Goal: Navigation & Orientation: Understand site structure

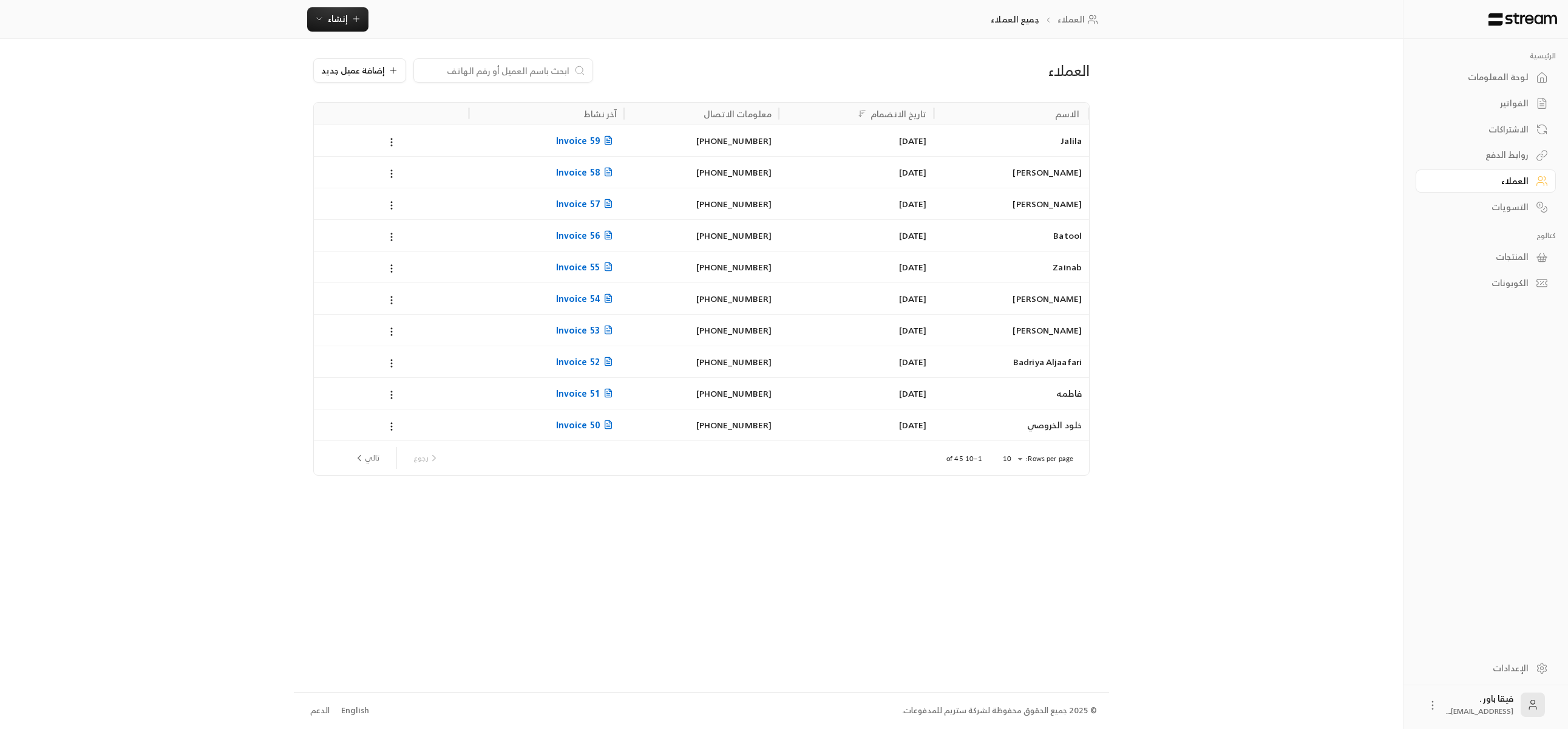
click at [1520, 82] on div "لوحة المعلومات" at bounding box center [1479, 77] width 97 height 12
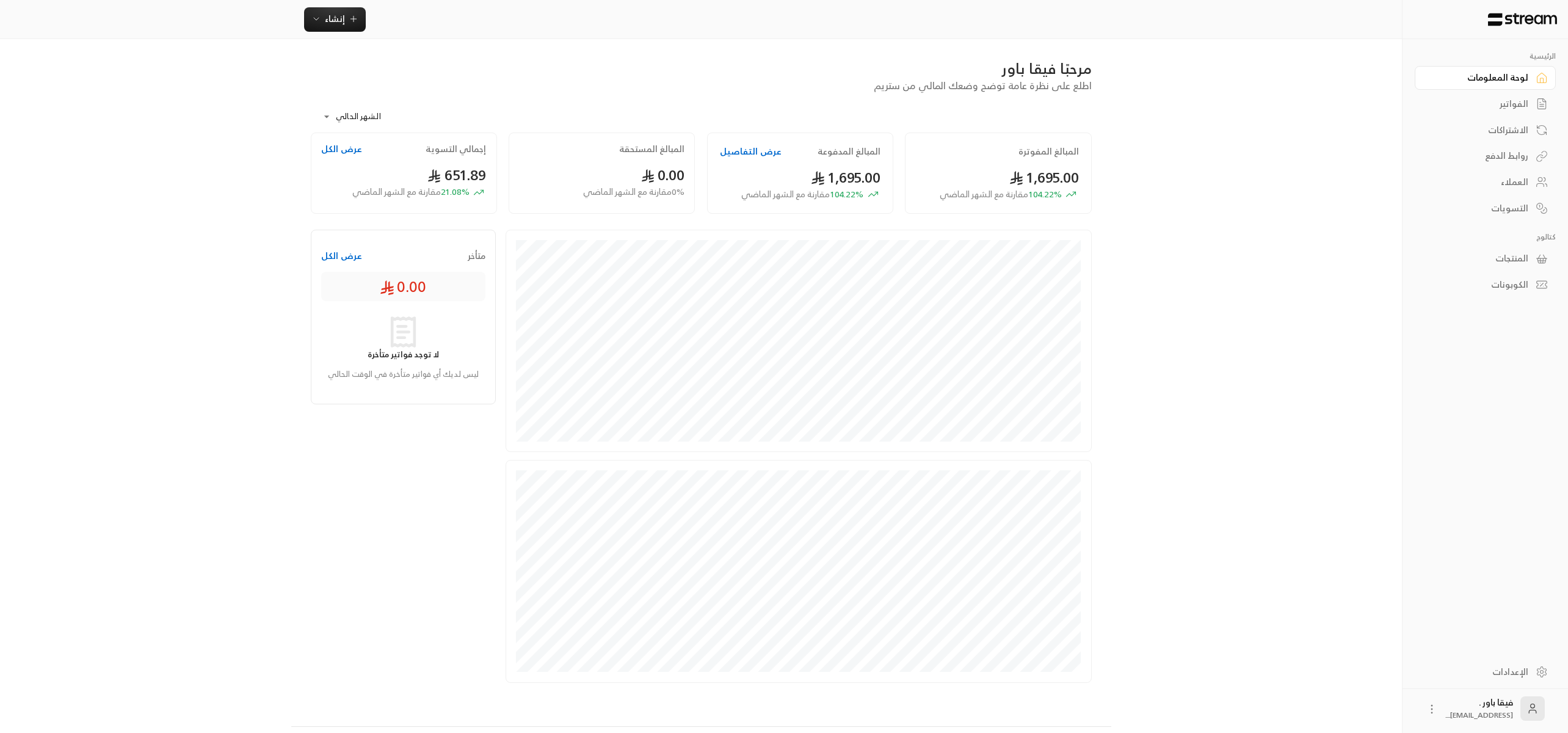
click at [337, 154] on button "عرض الكل" at bounding box center [341, 149] width 41 height 13
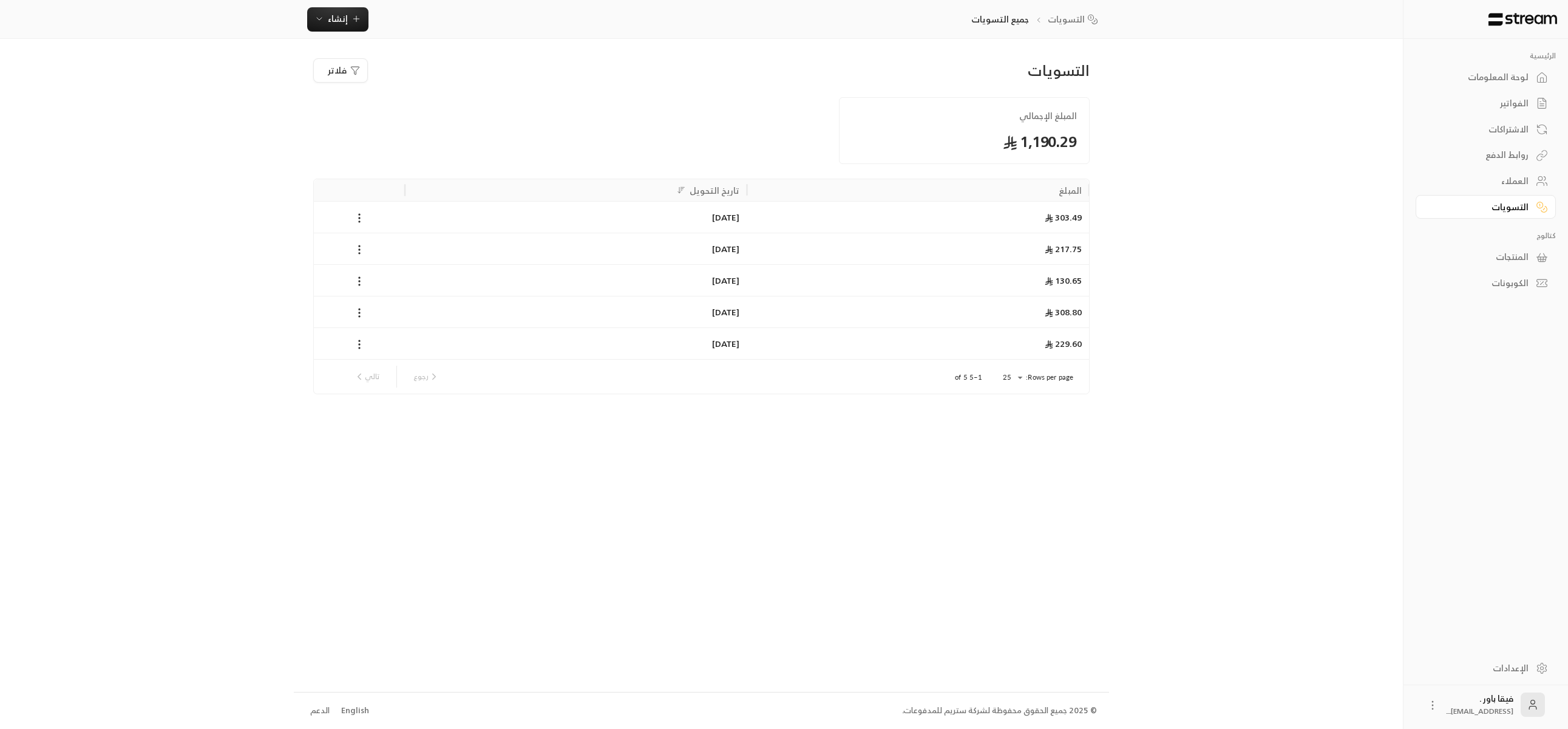
click at [1133, 12] on div "التسويات جميع التسويات إنشاء" at bounding box center [701, 19] width 1402 height 39
click at [1499, 77] on div "لوحة المعلومات" at bounding box center [1479, 77] width 97 height 12
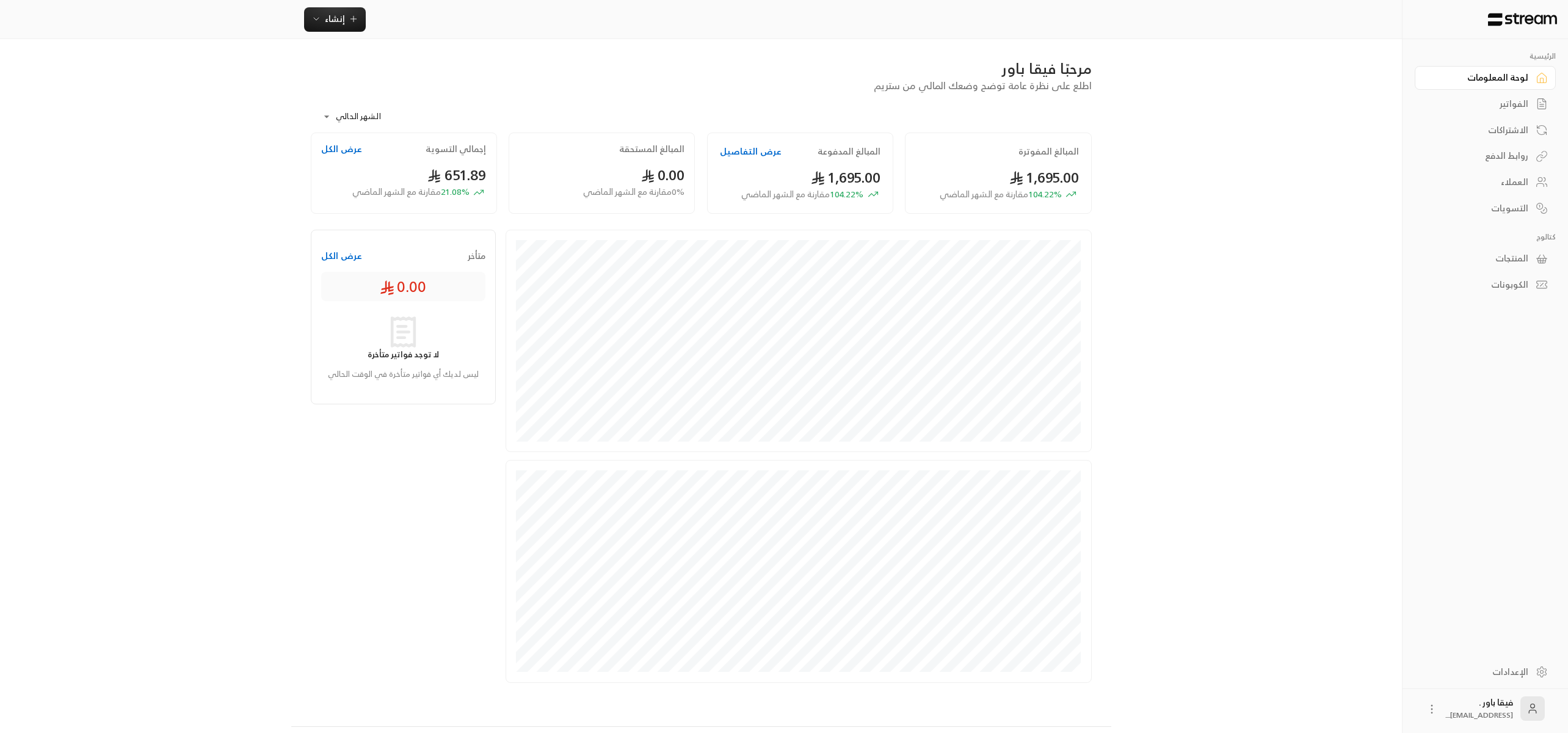
click at [1508, 177] on div "العملاء" at bounding box center [1478, 182] width 98 height 13
